Goal: Find specific page/section: Find specific page/section

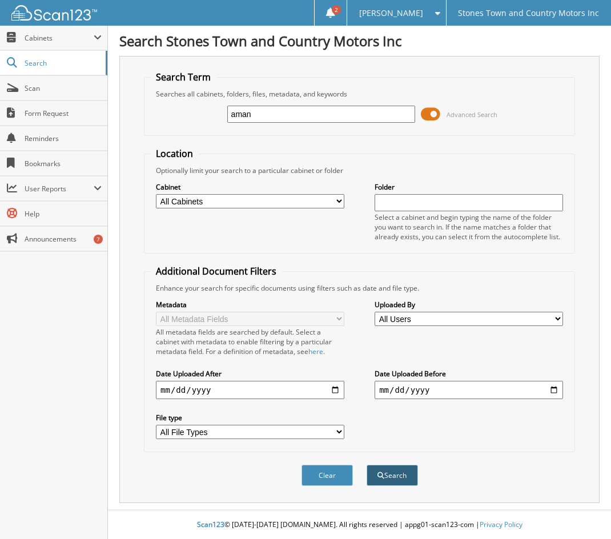
type input "aman"
click at [398, 477] on button "Search" at bounding box center [392, 475] width 51 height 21
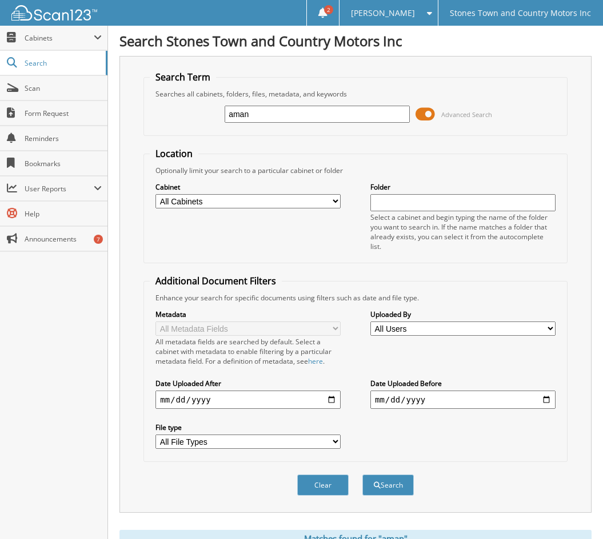
click at [584, 171] on div "Search Term Searches all cabinets, folders, files, metadata, and keywords aman …" at bounding box center [355, 284] width 472 height 457
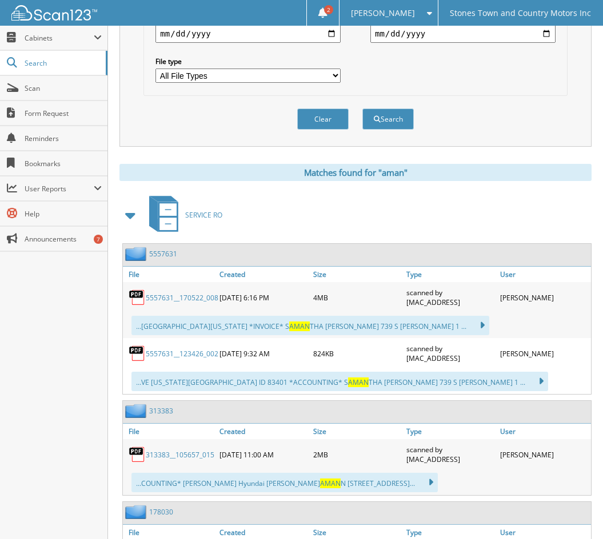
scroll to position [400, 0]
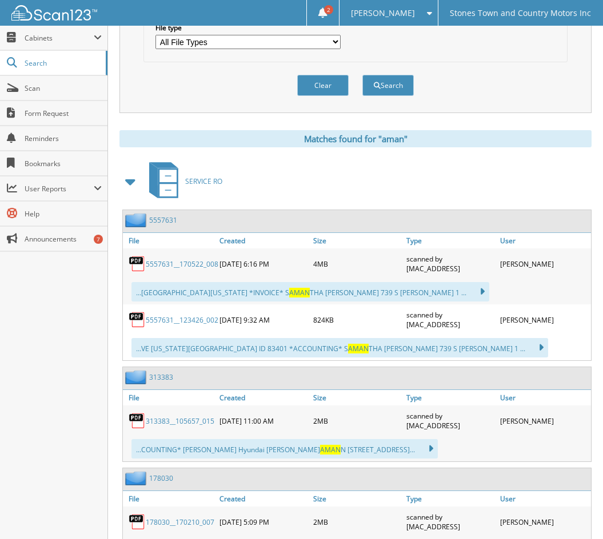
click at [129, 181] on span at bounding box center [131, 181] width 16 height 21
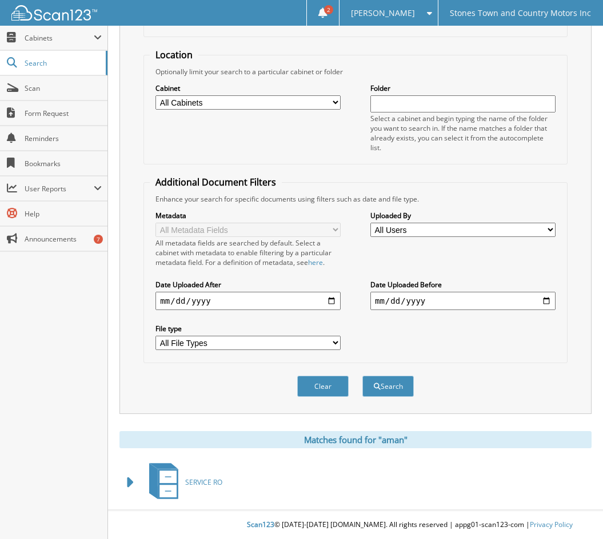
scroll to position [99, 0]
click at [130, 47] on div "Search Term Searches all cabinets, folders, files, metadata, and keywords aman …" at bounding box center [355, 185] width 472 height 457
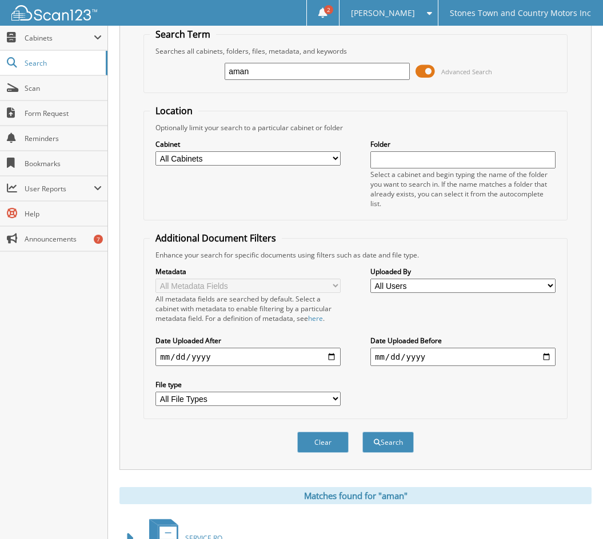
scroll to position [0, 0]
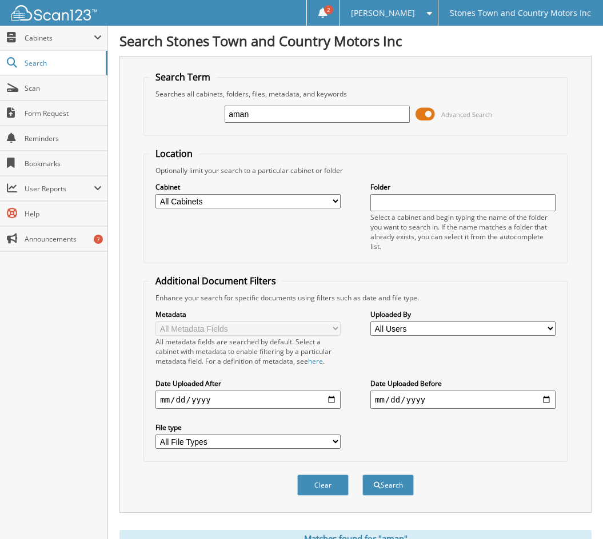
click at [472, 45] on h1 "Search Stones Town and Country Motors Inc" at bounding box center [355, 40] width 472 height 19
click at [42, 37] on span "Cabinets" at bounding box center [59, 38] width 69 height 10
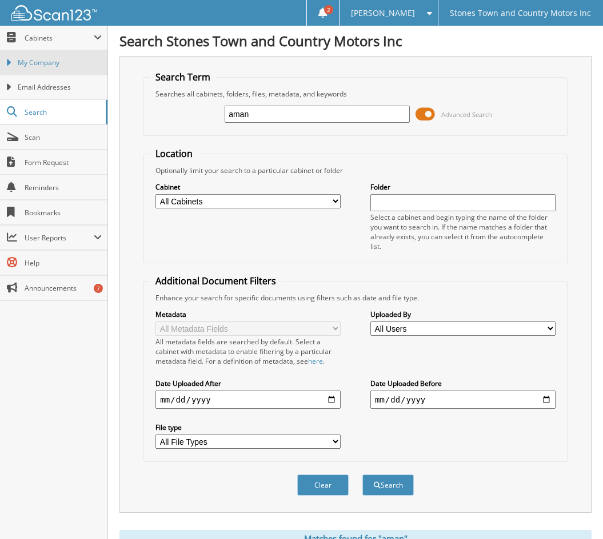
click at [43, 57] on link "My Company" at bounding box center [53, 62] width 107 height 25
click at [47, 62] on span "My Company" at bounding box center [60, 63] width 84 height 10
